Goal: Task Accomplishment & Management: Use online tool/utility

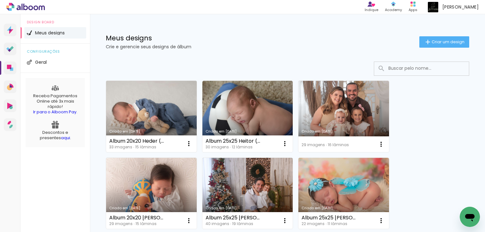
click at [164, 103] on link "Criado em [DATE]" at bounding box center [151, 116] width 91 height 71
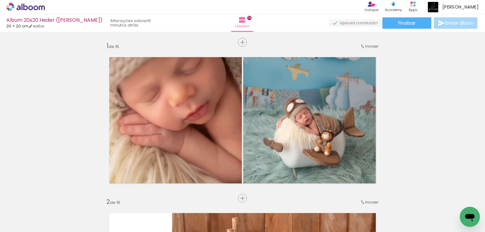
scroll to position [682, 0]
